Goal: Task Accomplishment & Management: Manage account settings

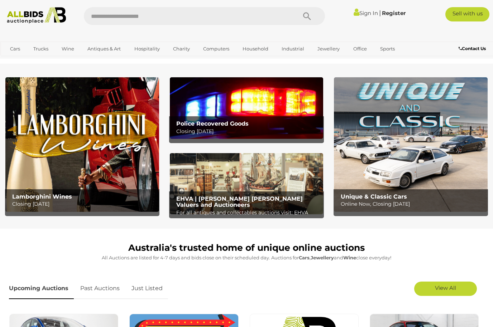
click at [361, 16] on link "Sign In" at bounding box center [365, 13] width 24 height 7
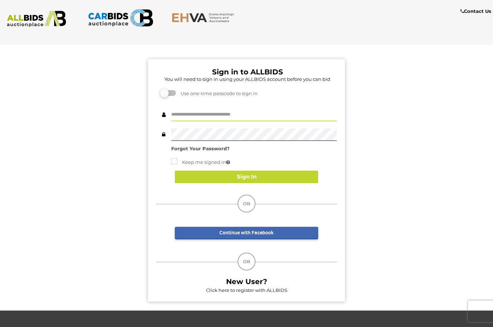
type input "********"
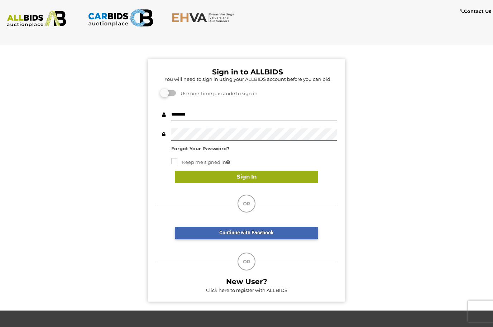
click at [248, 179] on button "Sign In" at bounding box center [246, 177] width 143 height 13
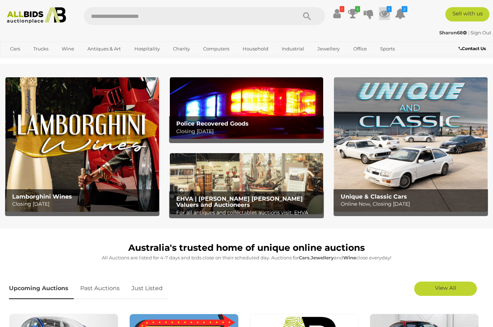
click at [387, 13] on icon at bounding box center [384, 13] width 11 height 13
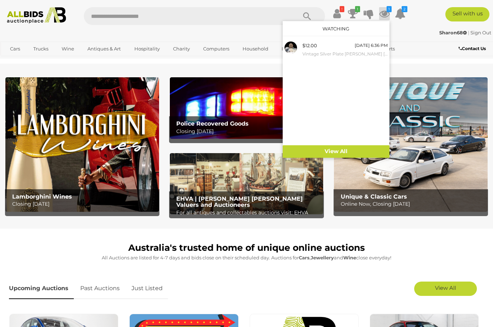
click at [421, 33] on div "Sharon68 | Sign Out" at bounding box center [246, 33] width 489 height 8
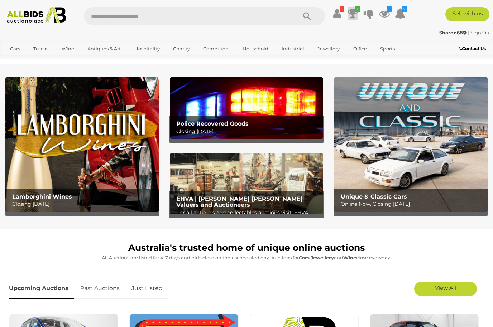
click at [357, 13] on icon at bounding box center [353, 13] width 10 height 13
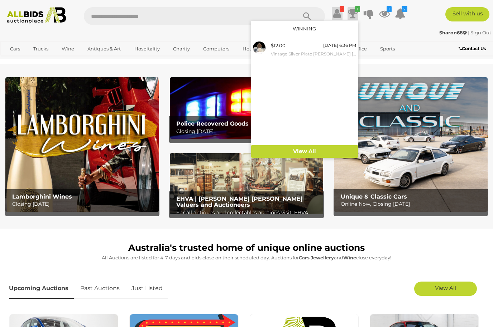
click at [339, 12] on icon at bounding box center [337, 13] width 8 height 13
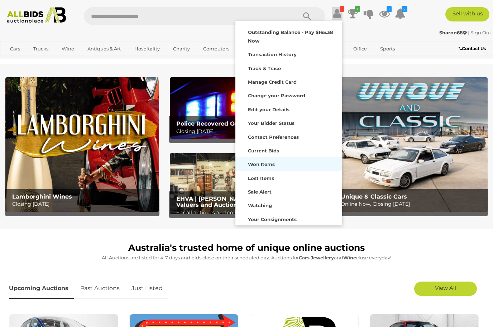
click at [267, 165] on strong "Won Items" at bounding box center [261, 164] width 27 height 6
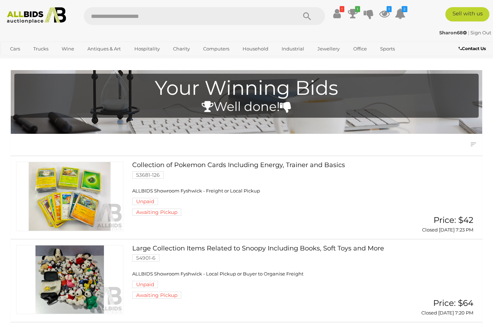
click at [480, 34] on link "Sign Out" at bounding box center [480, 33] width 21 height 6
